Goal: Task Accomplishment & Management: Complete application form

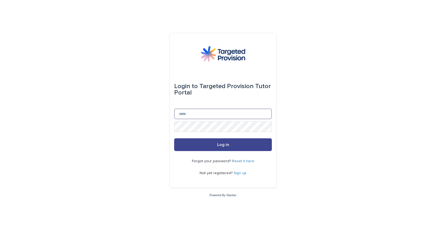
type input "**********"
click at [212, 145] on button "Log in" at bounding box center [223, 144] width 98 height 13
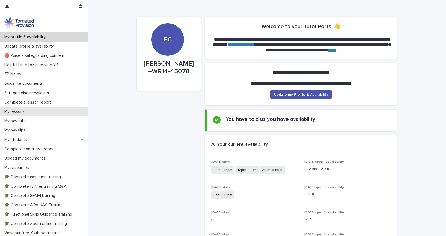
click at [21, 111] on p "My lessons" at bounding box center [15, 111] width 27 height 5
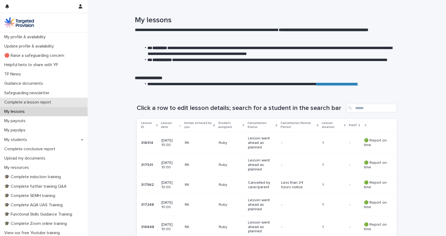
click at [27, 103] on p "Complete a lesson report" at bounding box center [28, 102] width 53 height 5
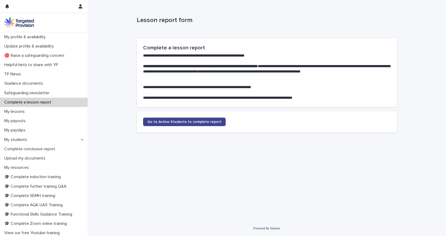
click at [191, 122] on span "Go to Active Students to complete report" at bounding box center [184, 122] width 74 height 4
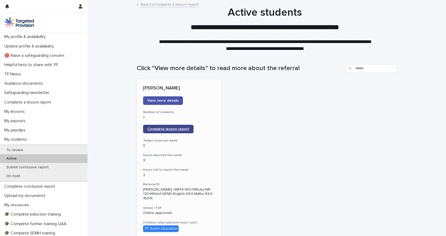
click at [156, 128] on span "Complete lesson report" at bounding box center [168, 129] width 42 height 4
